Goal: Obtain resource: Download file/media

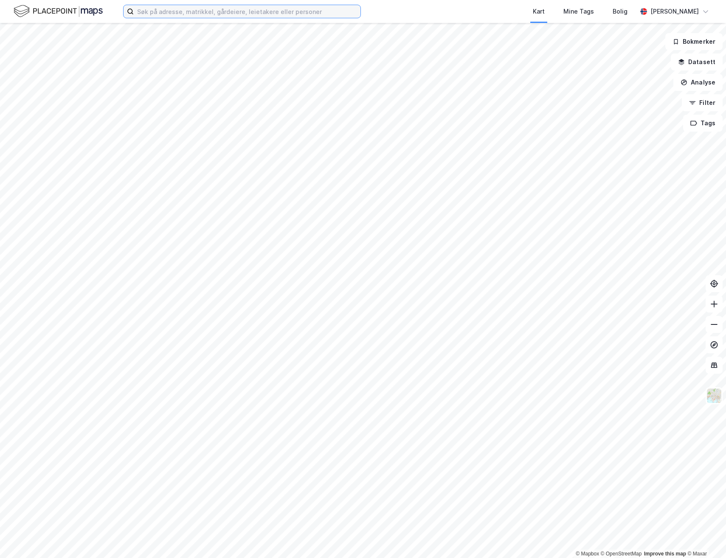
click at [222, 11] on input at bounding box center [247, 11] width 227 height 13
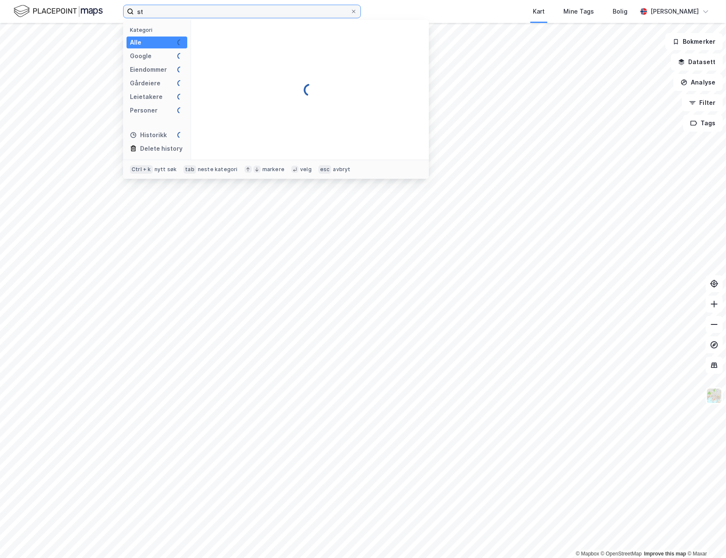
type input "s"
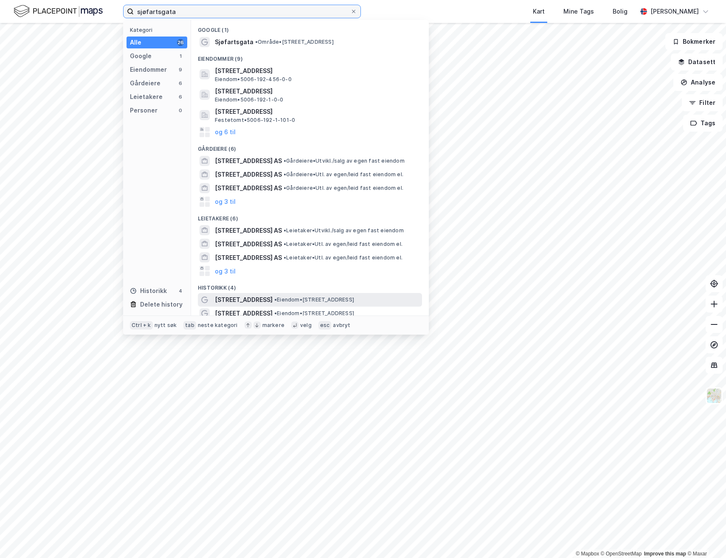
type input "sjøfartsgata"
click at [264, 304] on div "[STREET_ADDRESS] • Eiendom • [STREET_ADDRESS]" at bounding box center [317, 300] width 205 height 10
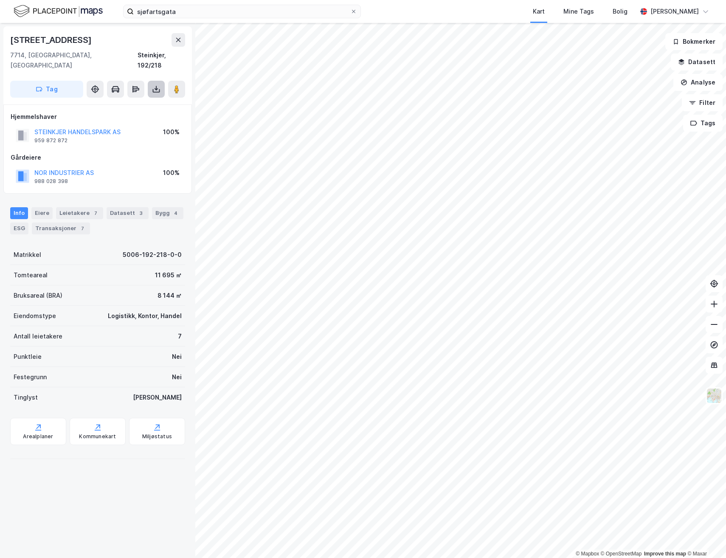
click at [156, 86] on icon at bounding box center [156, 88] width 1 height 5
click at [133, 99] on div "Last ned grunnbok" at bounding box center [119, 106] width 90 height 14
